Goal: Book appointment/travel/reservation

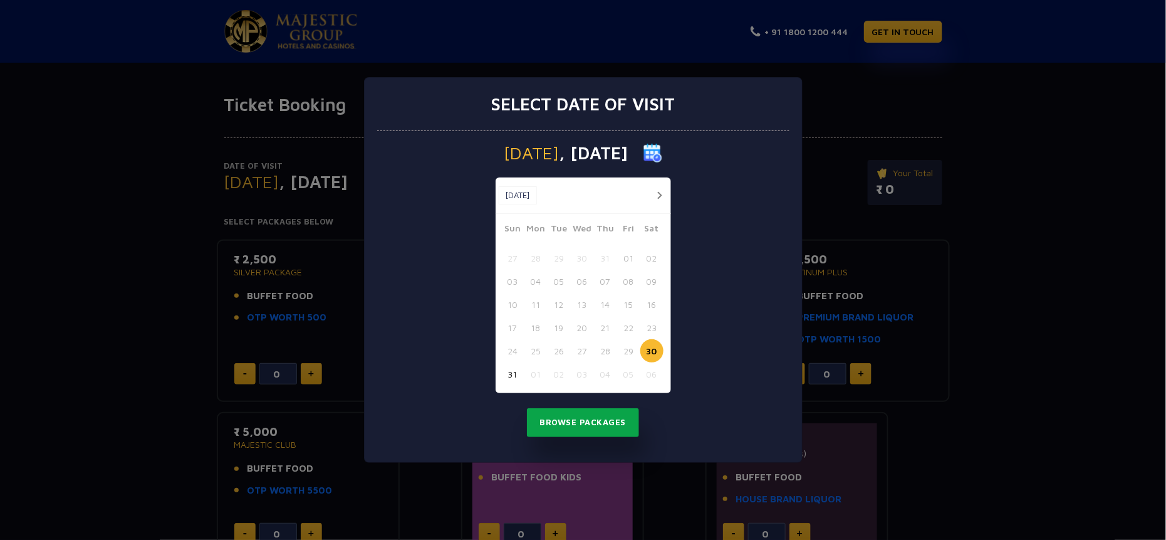
click at [566, 422] on button "Browse Packages" at bounding box center [583, 422] width 113 height 29
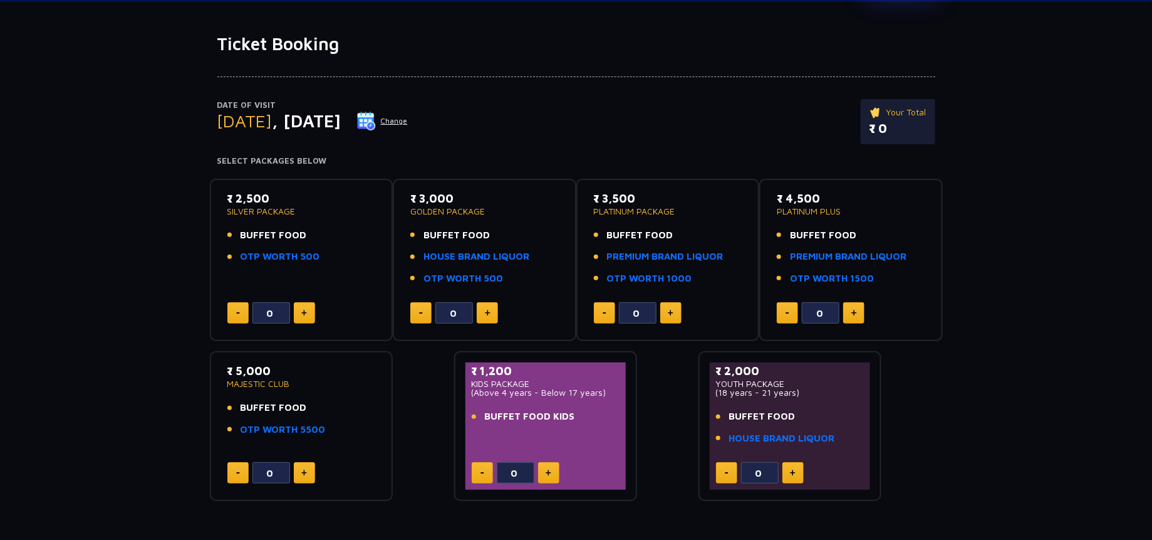
scroll to position [94, 0]
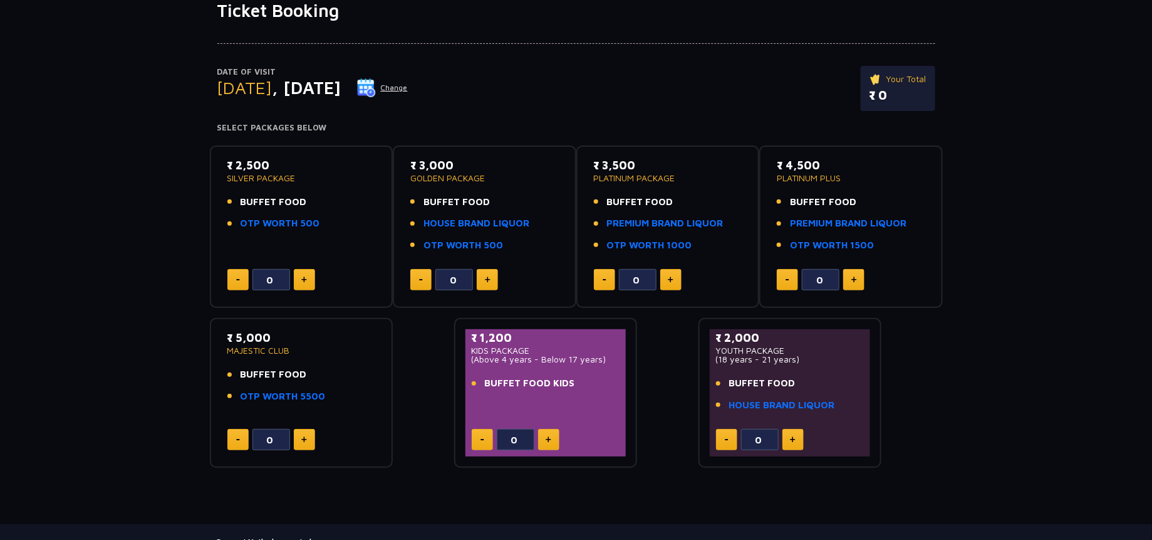
click at [850, 269] on button at bounding box center [853, 279] width 21 height 21
type input "1"
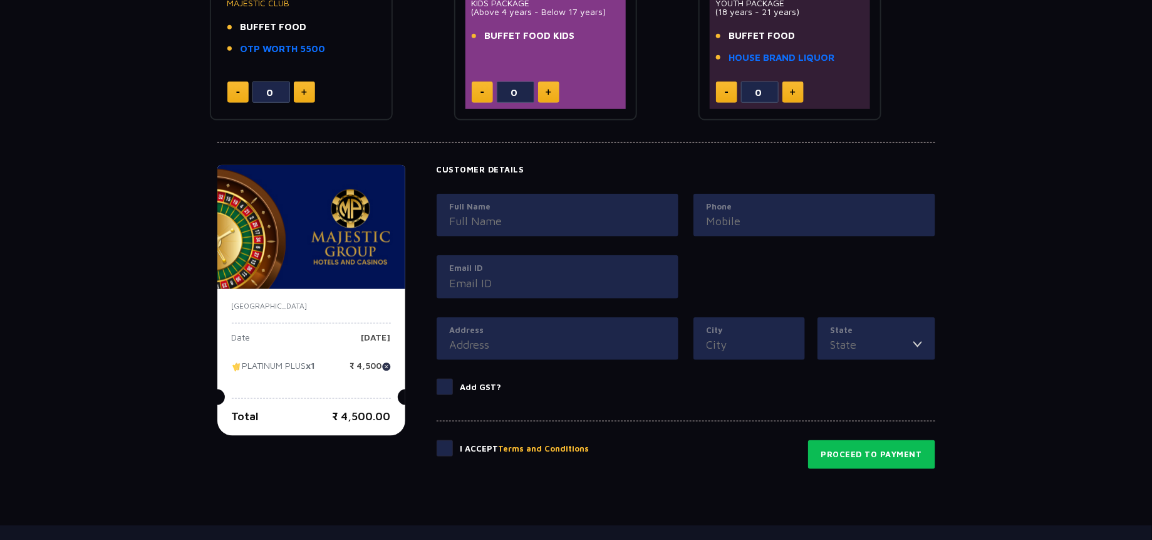
scroll to position [499, 0]
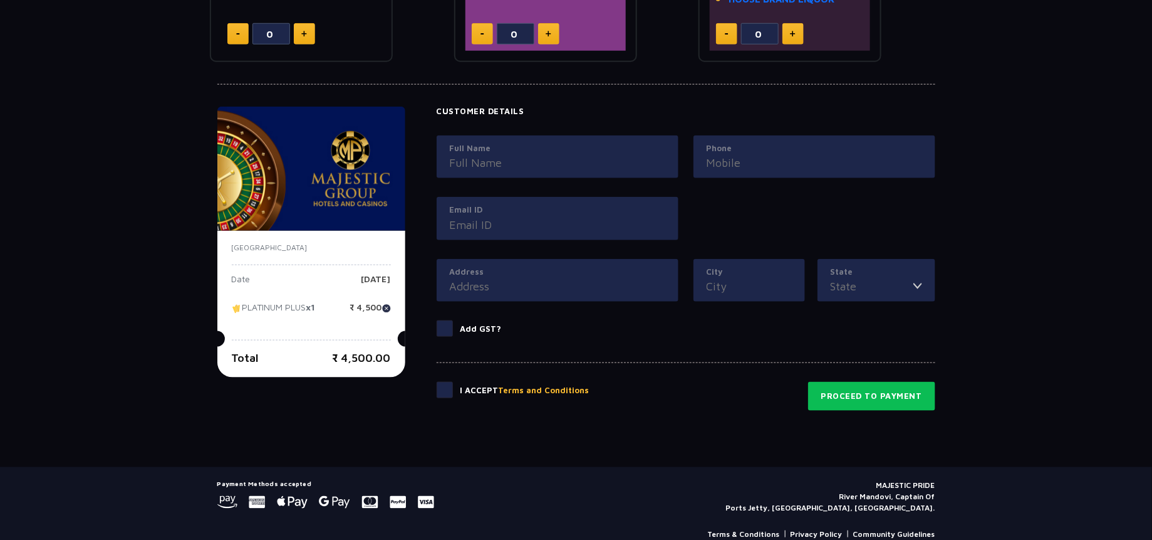
click at [446, 320] on span at bounding box center [445, 328] width 16 height 16
click at [0, 0] on input "Add GST?" at bounding box center [0, 0] width 0 height 0
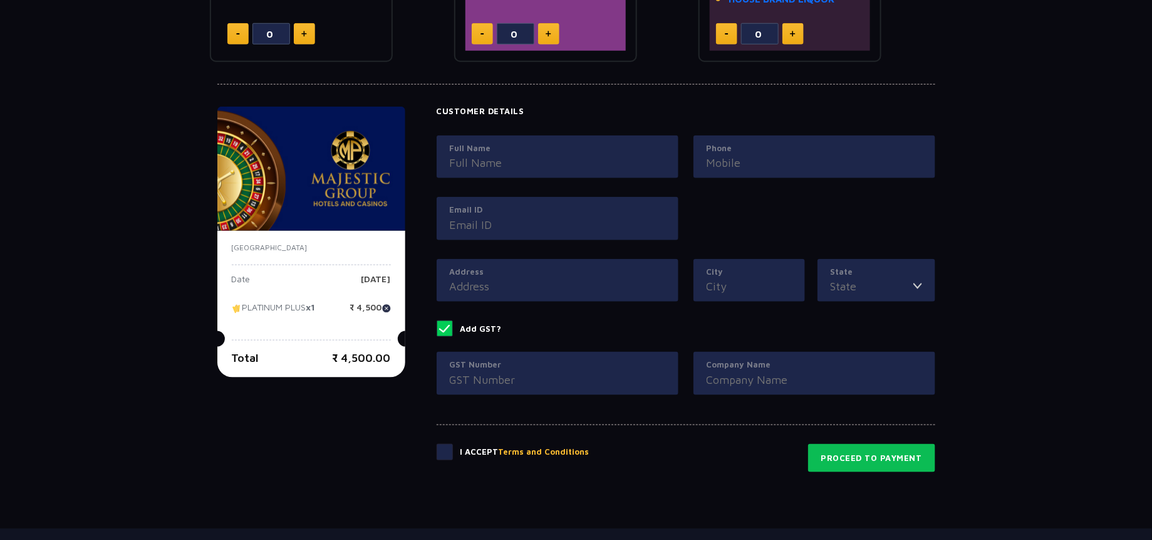
click at [446, 320] on span at bounding box center [445, 328] width 16 height 16
click at [0, 0] on input "Add GST?" at bounding box center [0, 0] width 0 height 0
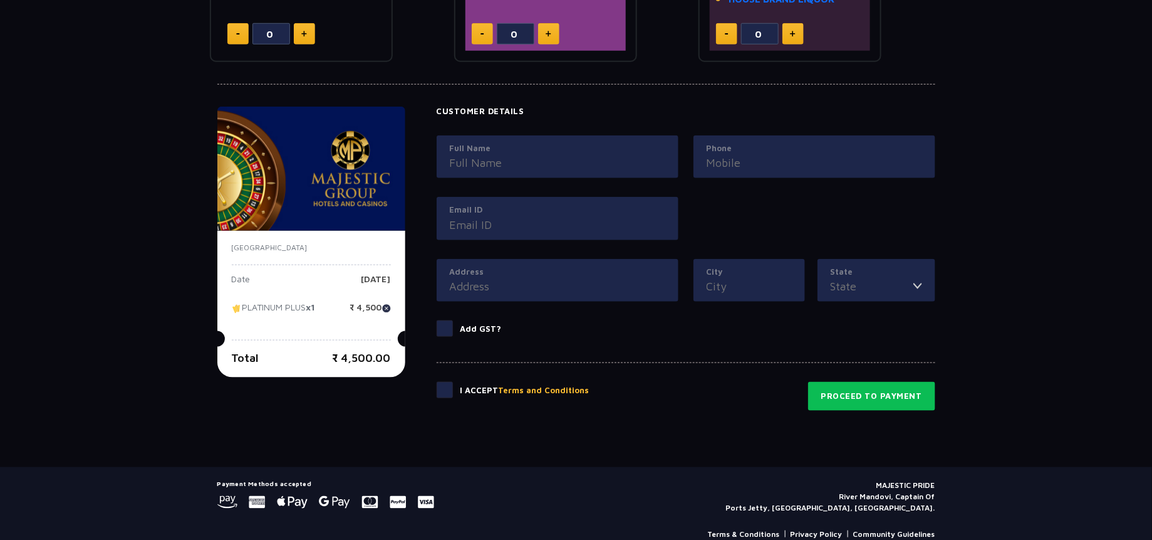
click at [448, 382] on span at bounding box center [445, 390] width 16 height 16
click at [0, 0] on input "checkbox" at bounding box center [0, 0] width 0 height 0
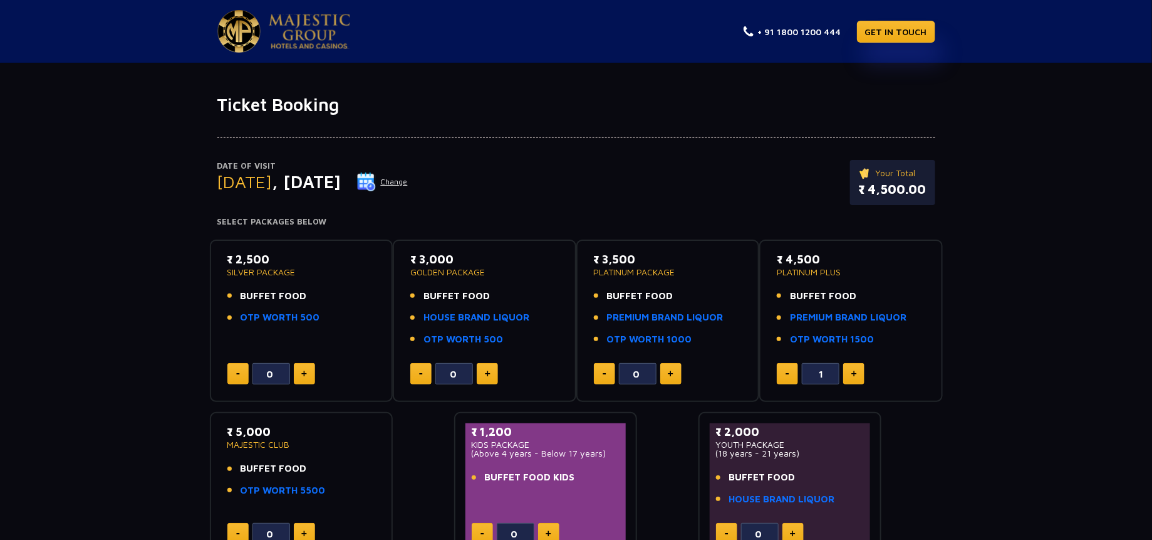
scroll to position [470, 0]
